Goal: Book appointment/travel/reservation

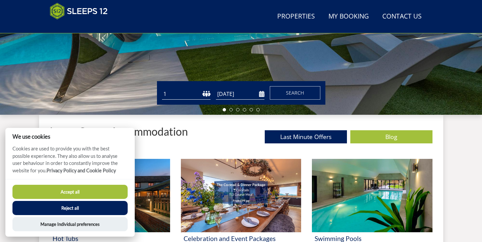
scroll to position [171, 0]
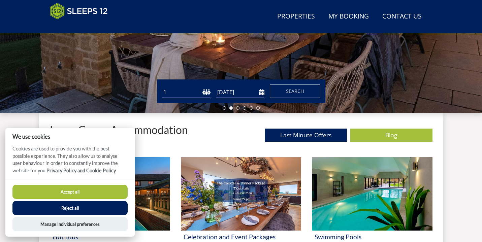
click at [116, 193] on button "Accept all" at bounding box center [69, 192] width 115 height 14
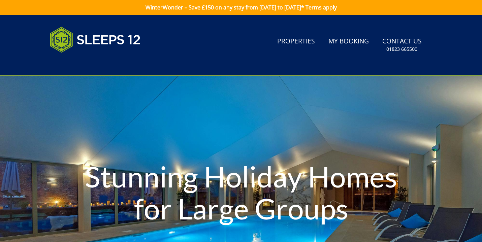
scroll to position [199, 0]
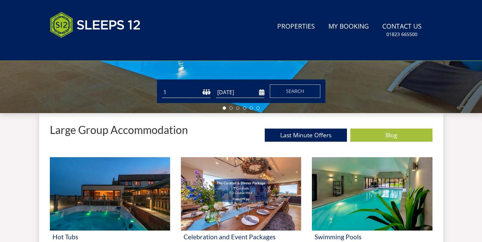
click at [205, 91] on select "1 2 3 4 5 6 7 8 9 10 11 12 13 14 15 16 17 18 19 20 21 22 23 24 25 26 27 28 29 3…" at bounding box center [186, 92] width 49 height 11
select select "15"
click at [275, 90] on button "Search" at bounding box center [295, 91] width 51 height 13
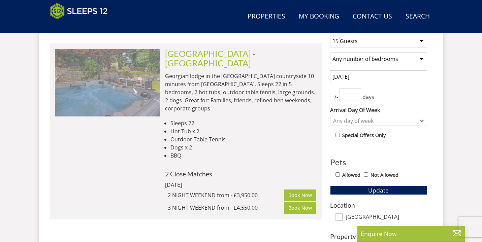
scroll to position [260, 0]
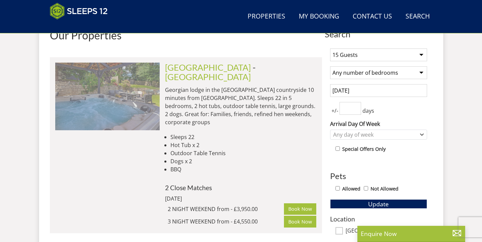
click at [140, 95] on img at bounding box center [107, 96] width 105 height 67
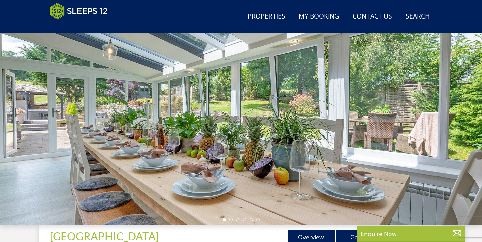
scroll to position [47, 0]
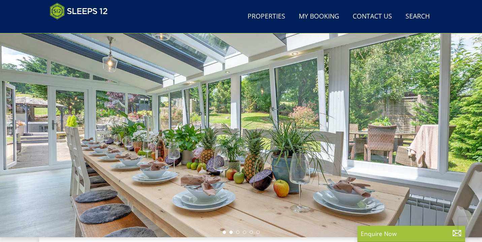
click at [232, 233] on li at bounding box center [231, 232] width 3 height 3
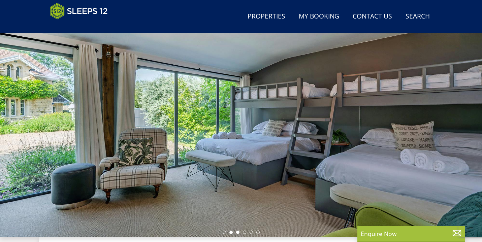
click at [238, 233] on li at bounding box center [237, 232] width 3 height 3
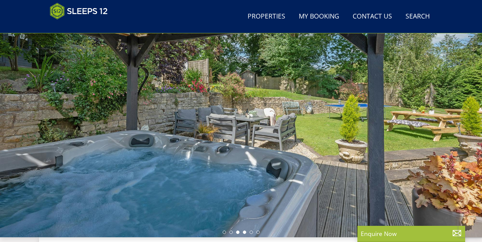
click at [244, 233] on li at bounding box center [244, 232] width 3 height 3
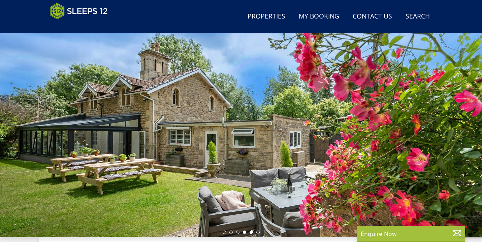
click at [251, 233] on li at bounding box center [251, 232] width 3 height 3
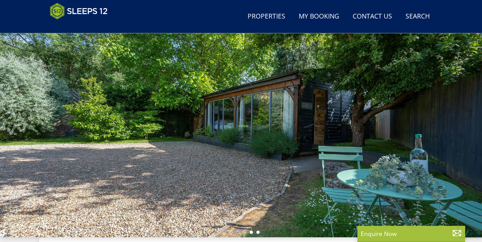
click at [258, 233] on li at bounding box center [258, 232] width 3 height 3
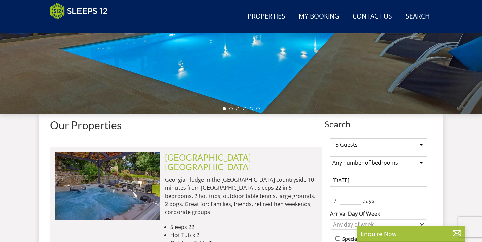
scroll to position [180, 0]
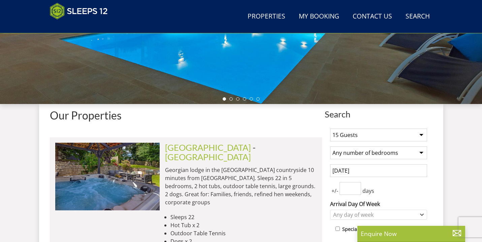
click at [342, 168] on input "09/02/2025" at bounding box center [378, 171] width 97 height 13
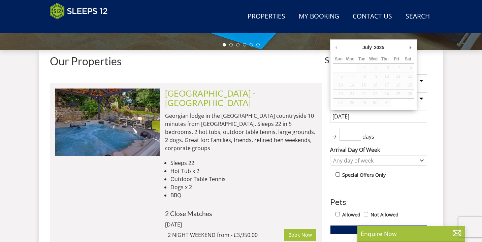
scroll to position [235, 0]
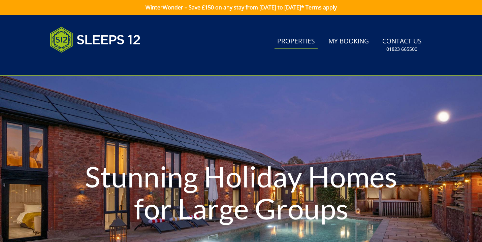
click at [289, 38] on link "Properties" at bounding box center [296, 41] width 43 height 15
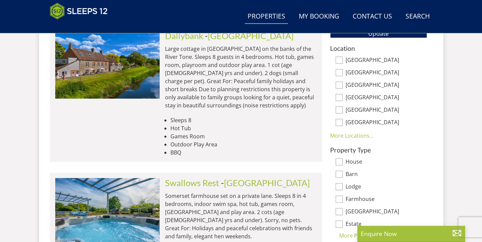
scroll to position [419, 0]
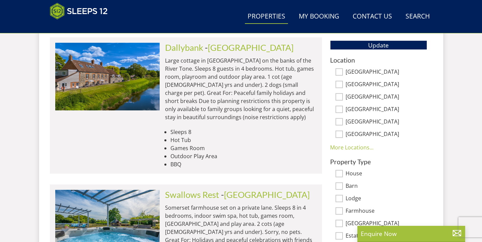
click at [340, 74] on input "[GEOGRAPHIC_DATA]" at bounding box center [339, 71] width 7 height 7
checkbox input "true"
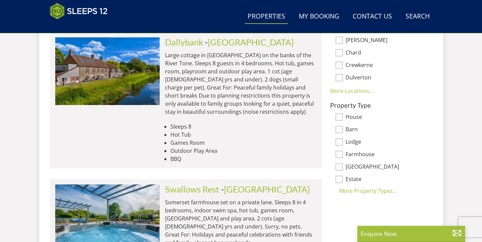
scroll to position [510, 0]
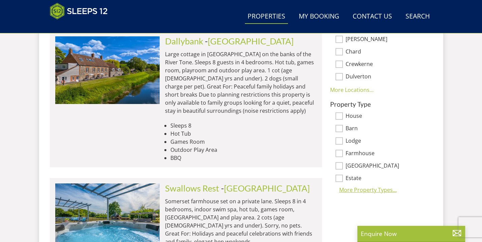
click at [358, 186] on div "More Property Types..." at bounding box center [378, 190] width 97 height 8
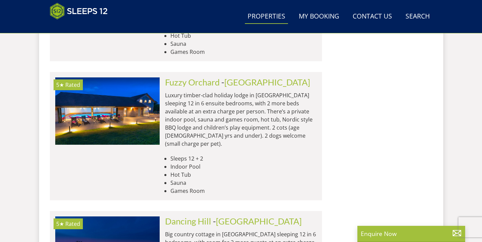
scroll to position [1625, 0]
